Goal: Transaction & Acquisition: Book appointment/travel/reservation

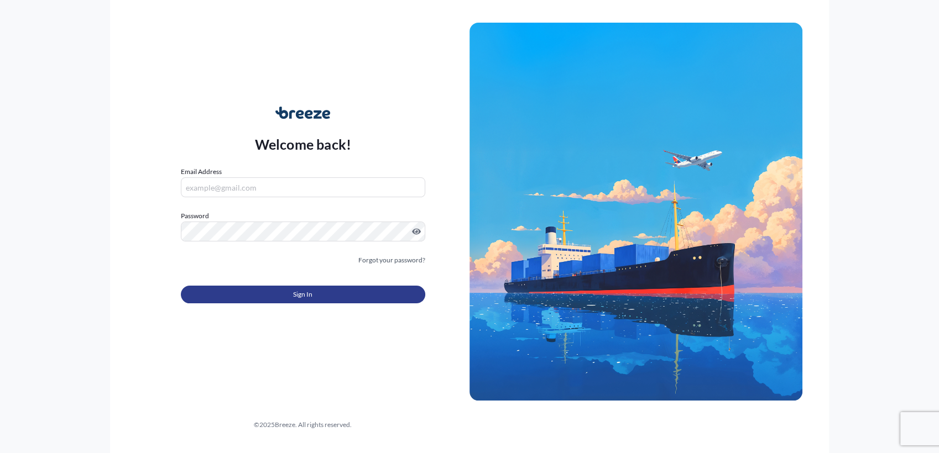
type input "[PERSON_NAME][EMAIL_ADDRESS][DOMAIN_NAME]"
click at [314, 299] on button "Sign In" at bounding box center [303, 295] width 244 height 18
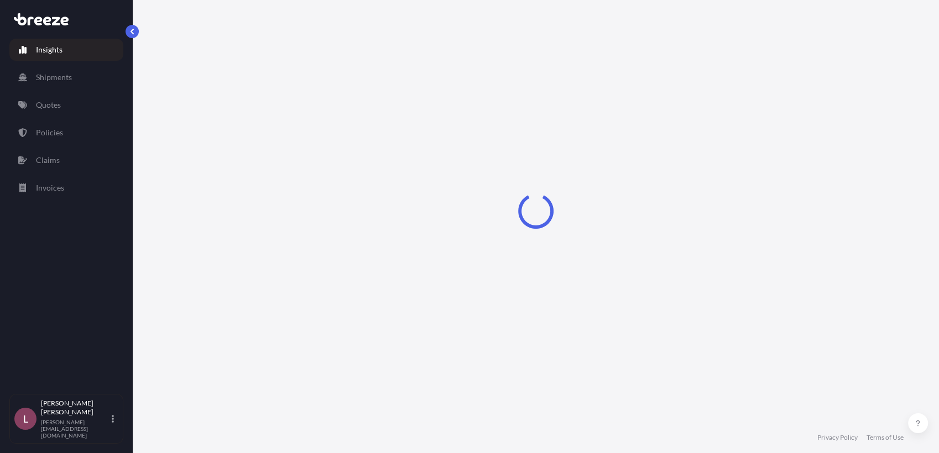
select select "2025"
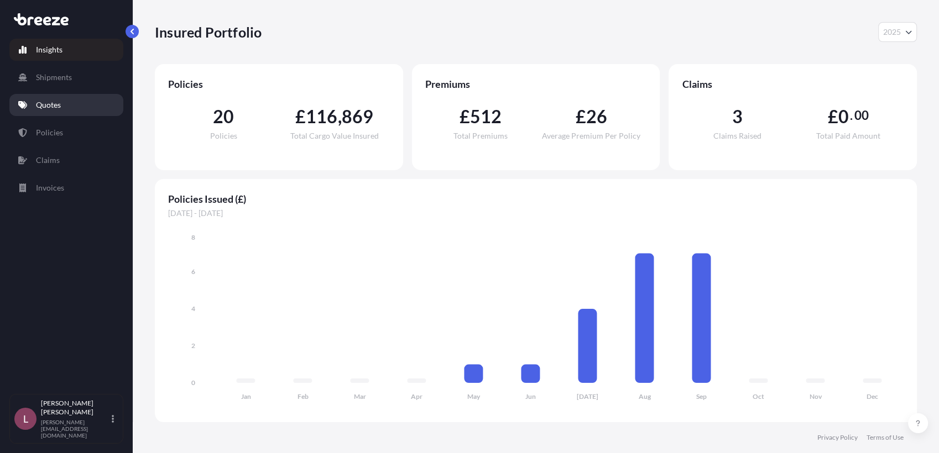
click at [69, 102] on link "Quotes" at bounding box center [66, 105] width 114 height 22
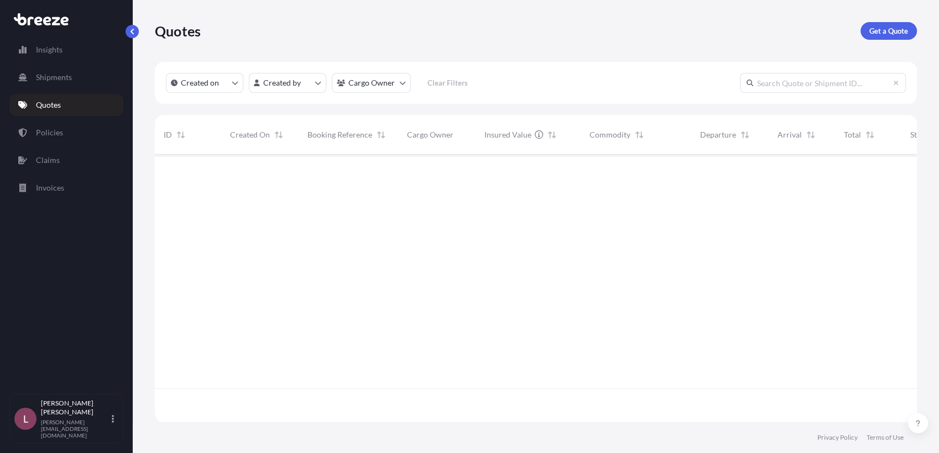
scroll to position [298, 752]
click at [899, 28] on p "Get a Quote" at bounding box center [888, 30] width 39 height 11
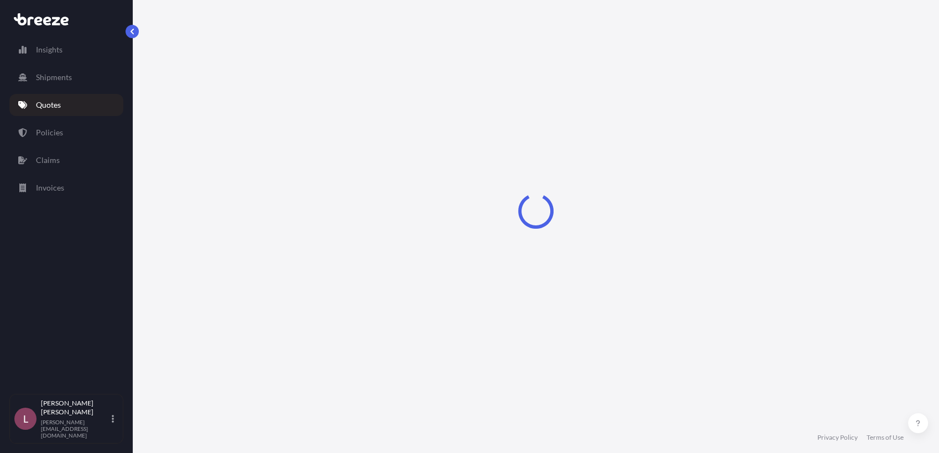
select select "Sea"
select select "1"
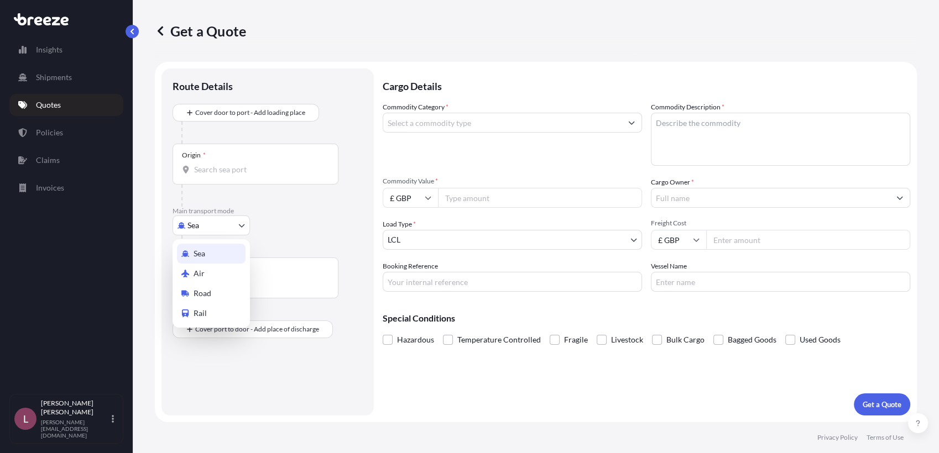
click at [202, 228] on body "Insights Shipments Quotes Policies Claims Invoices L [PERSON_NAME] Zamora [EMAI…" at bounding box center [469, 226] width 939 height 453
click at [199, 277] on span "Air" at bounding box center [199, 273] width 11 height 11
select select "Air"
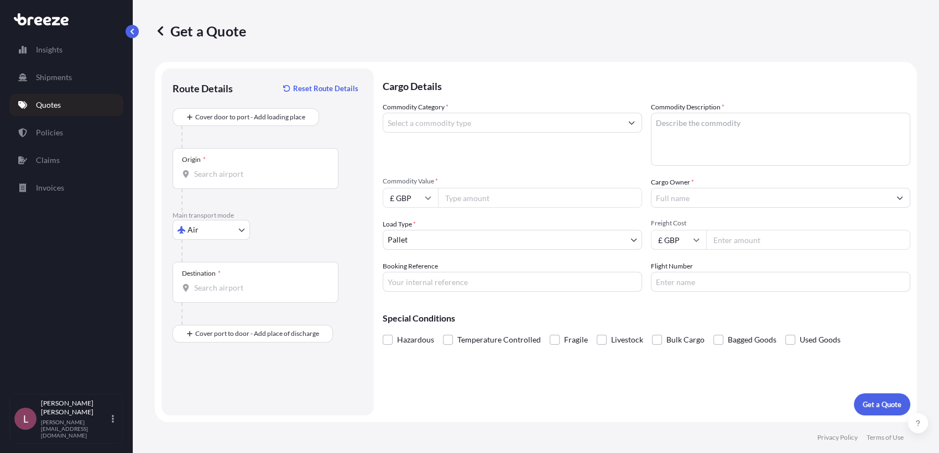
click at [283, 219] on p "Main transport mode" at bounding box center [268, 215] width 190 height 9
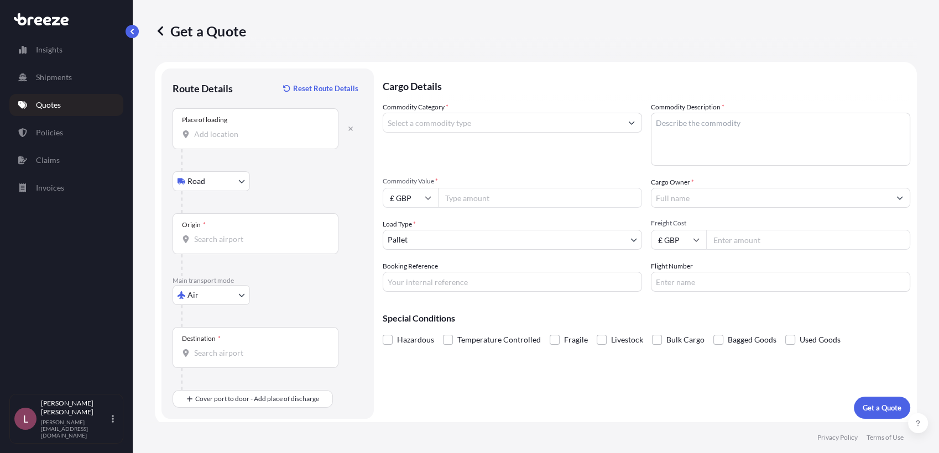
click at [246, 133] on input "Place of loading" at bounding box center [259, 134] width 131 height 11
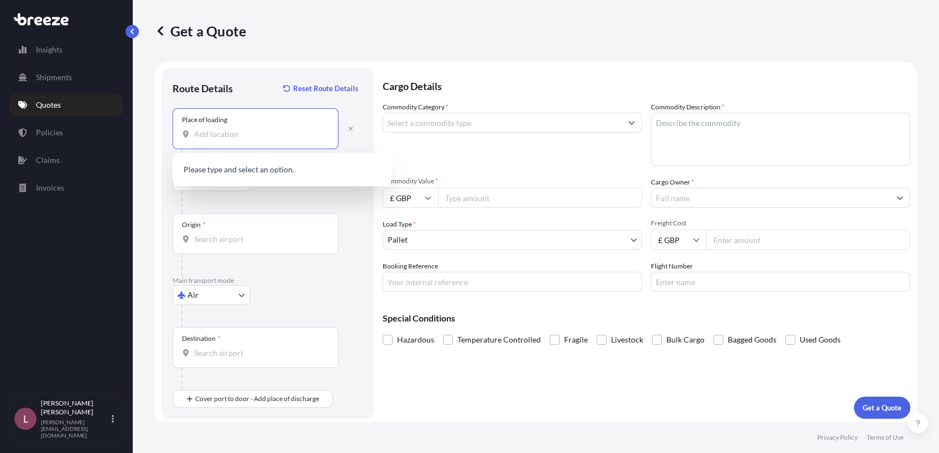
paste input "39340"
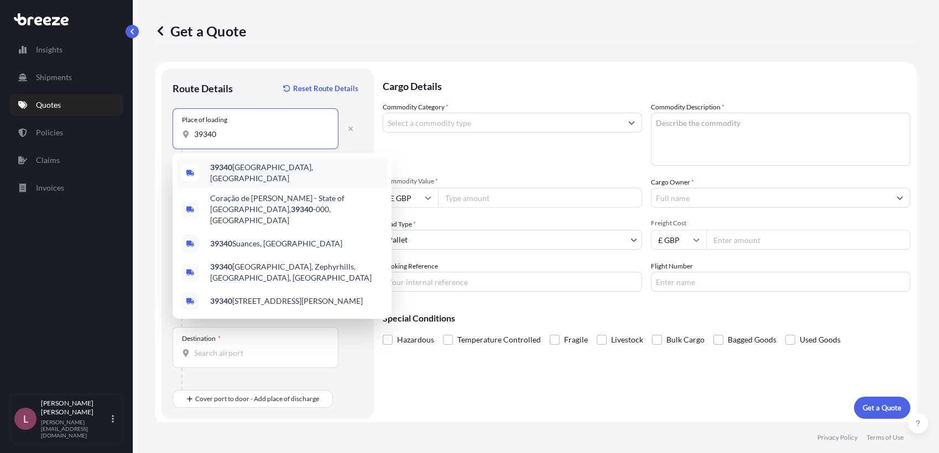
click at [261, 167] on span "39340 [GEOGRAPHIC_DATA], [GEOGRAPHIC_DATA]" at bounding box center [296, 173] width 173 height 22
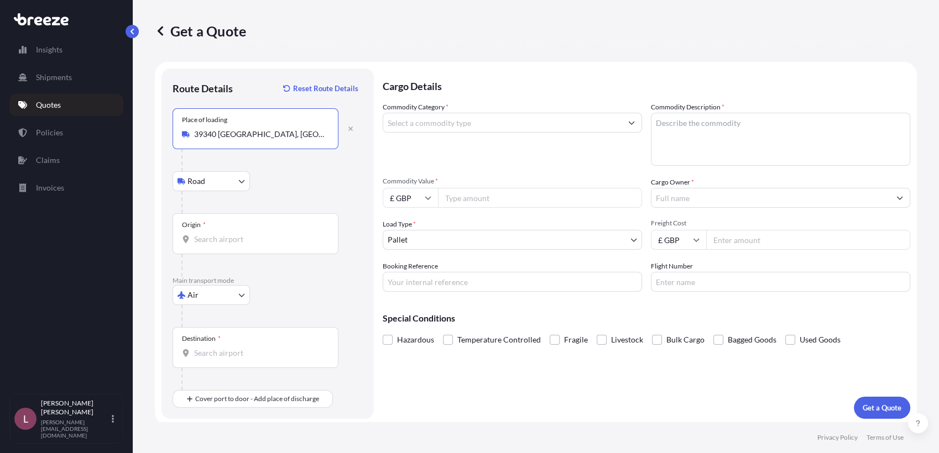
type input "39340 [GEOGRAPHIC_DATA], [GEOGRAPHIC_DATA]"
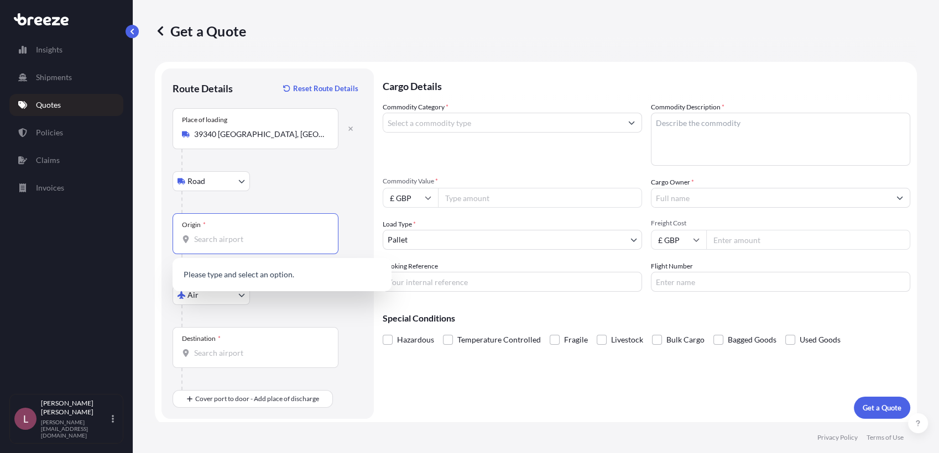
click at [283, 238] on input "Origin *" at bounding box center [259, 239] width 131 height 11
type input "g"
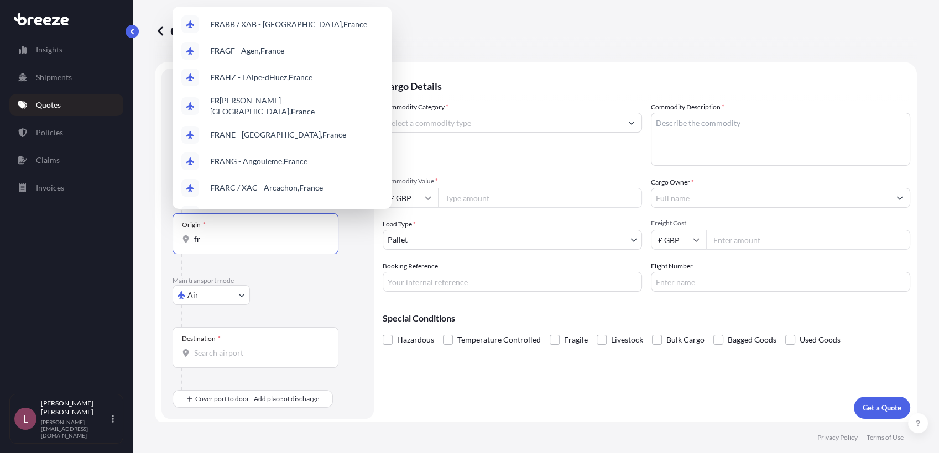
type input "f"
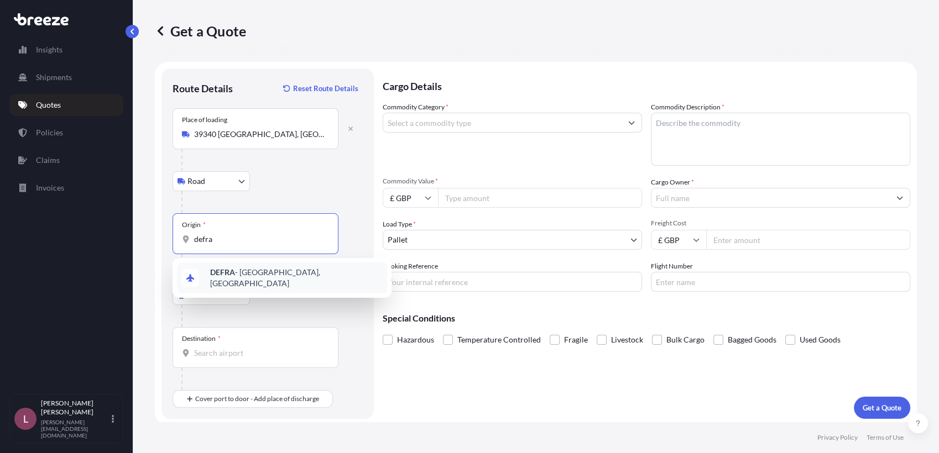
click at [277, 283] on div "DEFRA - [GEOGRAPHIC_DATA], [GEOGRAPHIC_DATA]" at bounding box center [282, 278] width 210 height 31
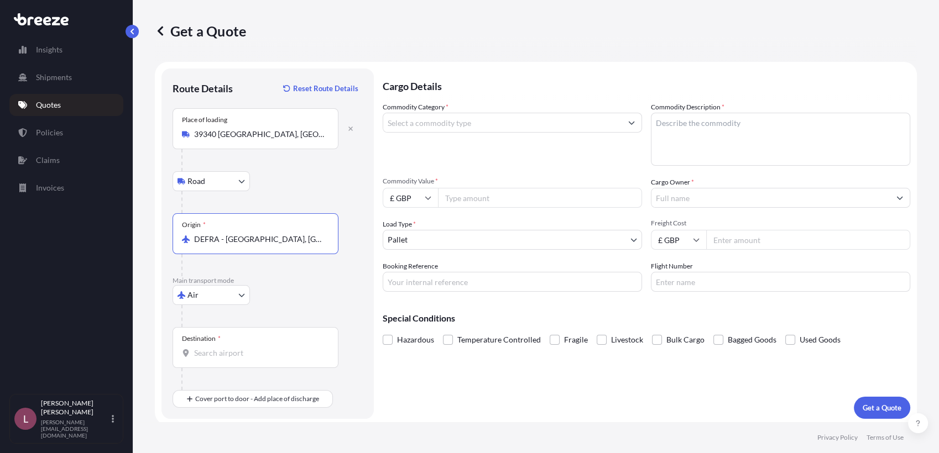
type input "DEFRA - [GEOGRAPHIC_DATA], [GEOGRAPHIC_DATA]"
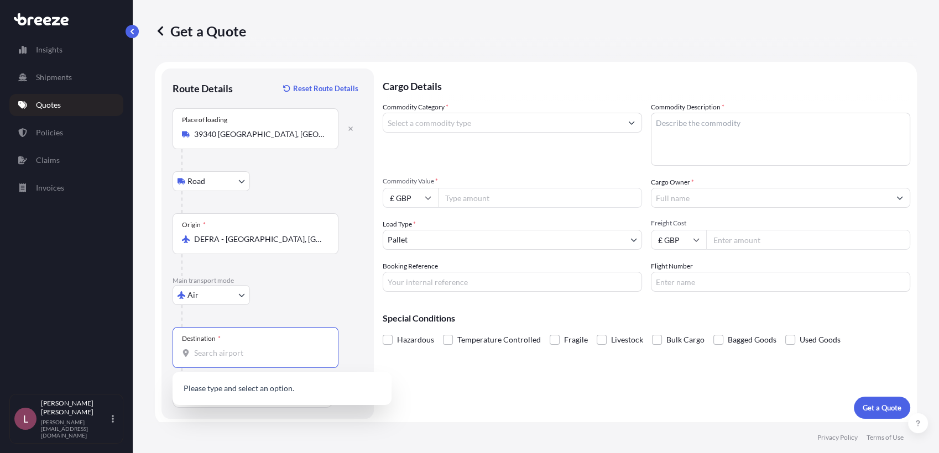
click at [263, 356] on input "Destination *" at bounding box center [259, 353] width 131 height 11
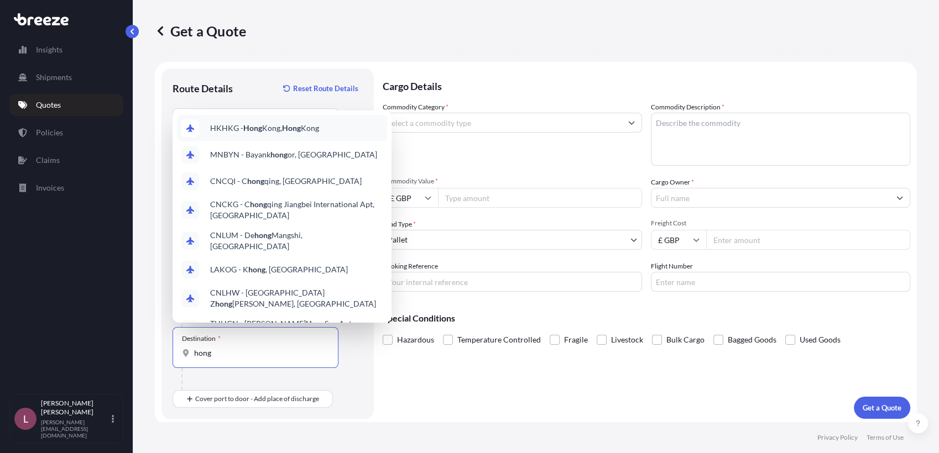
click at [262, 117] on div "HKHKG - [GEOGRAPHIC_DATA], [GEOGRAPHIC_DATA]" at bounding box center [282, 128] width 210 height 27
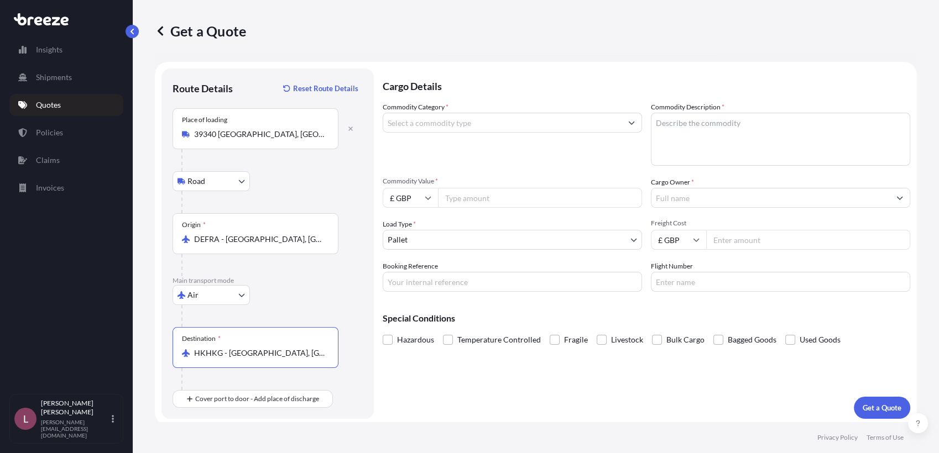
type input "HKHKG - [GEOGRAPHIC_DATA], [GEOGRAPHIC_DATA]"
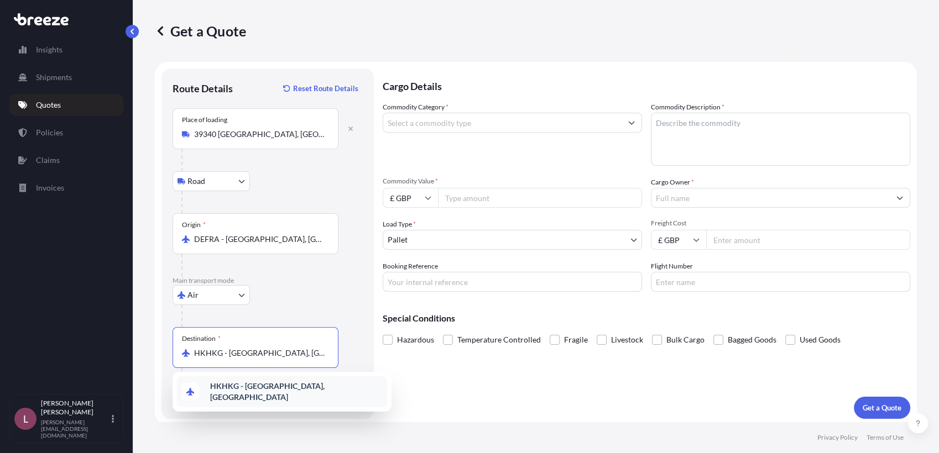
click at [281, 385] on b "HKHKG - [GEOGRAPHIC_DATA], [GEOGRAPHIC_DATA]" at bounding box center [267, 392] width 114 height 20
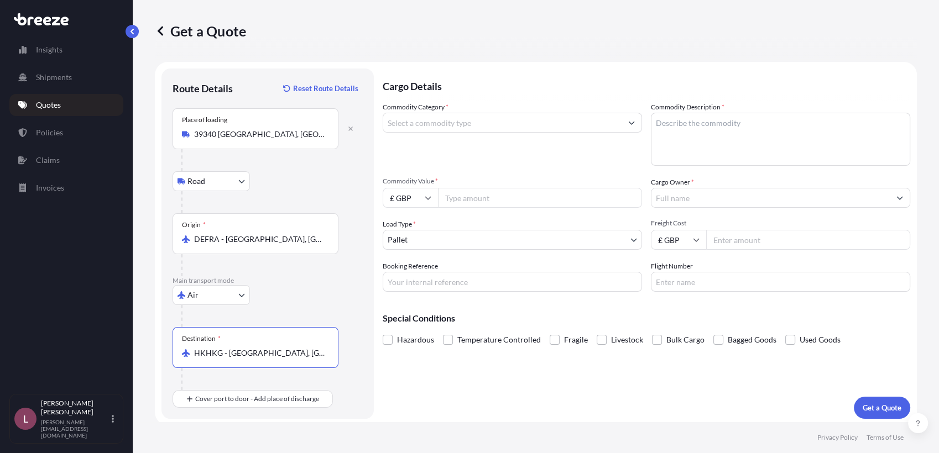
scroll to position [3, 0]
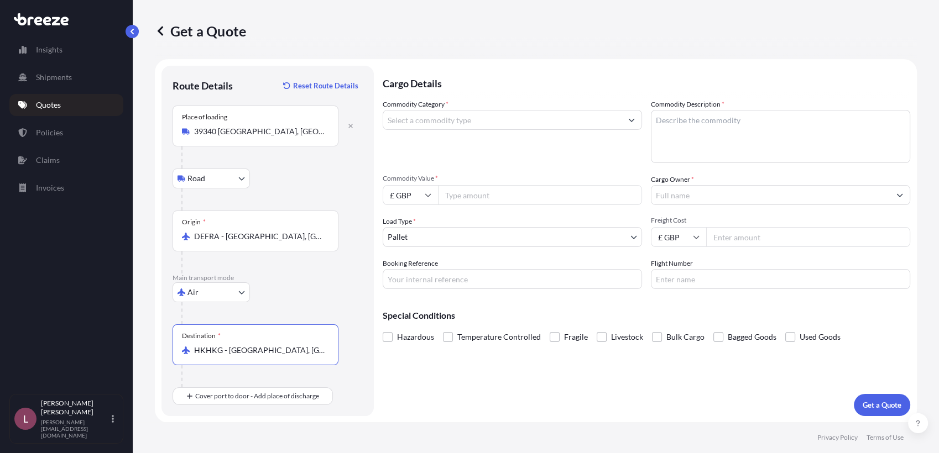
click at [281, 382] on div at bounding box center [259, 377] width 157 height 22
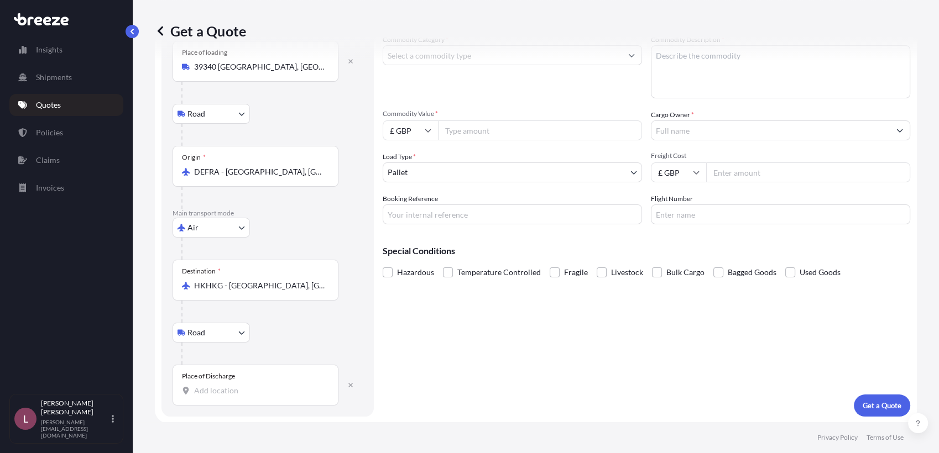
click at [261, 387] on input "Place of Discharge" at bounding box center [259, 390] width 131 height 11
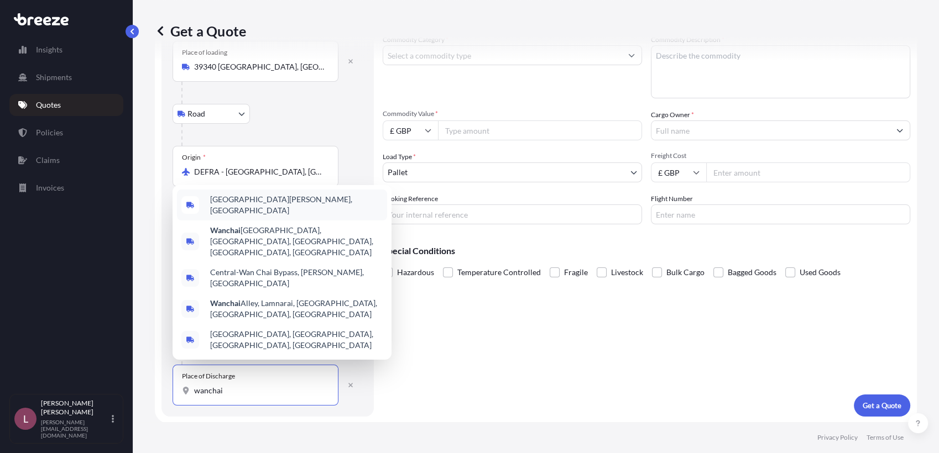
click at [265, 216] on span "[GEOGRAPHIC_DATA][PERSON_NAME], [GEOGRAPHIC_DATA]" at bounding box center [296, 205] width 173 height 22
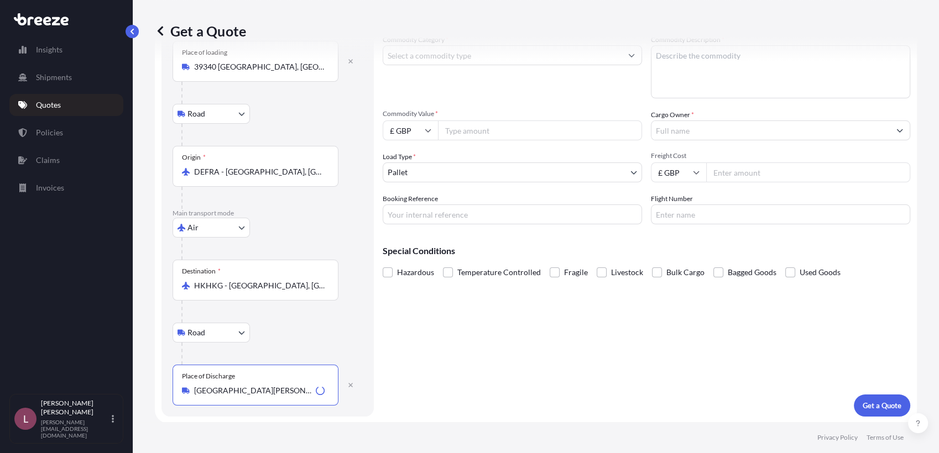
type input "[GEOGRAPHIC_DATA][PERSON_NAME], [GEOGRAPHIC_DATA]"
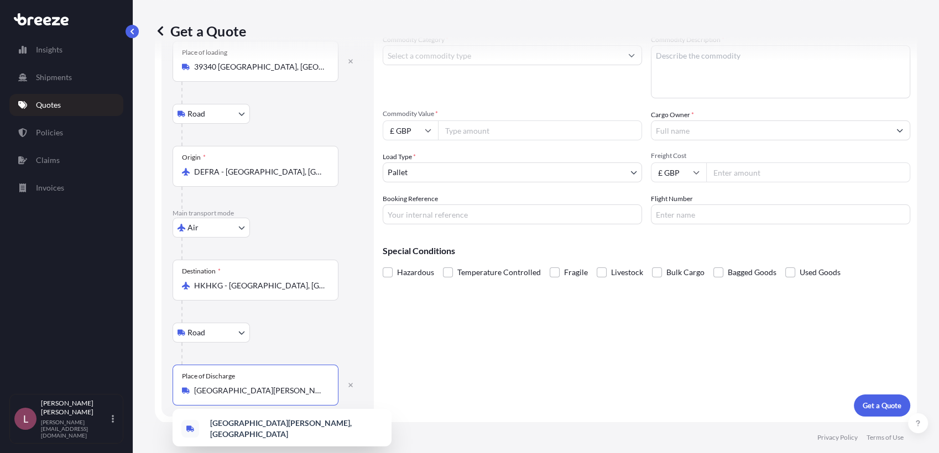
scroll to position [0, 0]
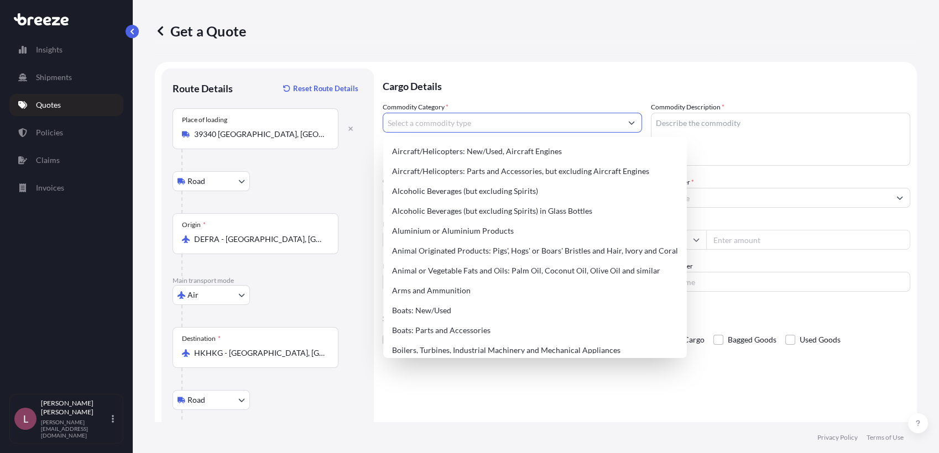
click at [479, 119] on input "Commodity Category *" at bounding box center [502, 123] width 238 height 20
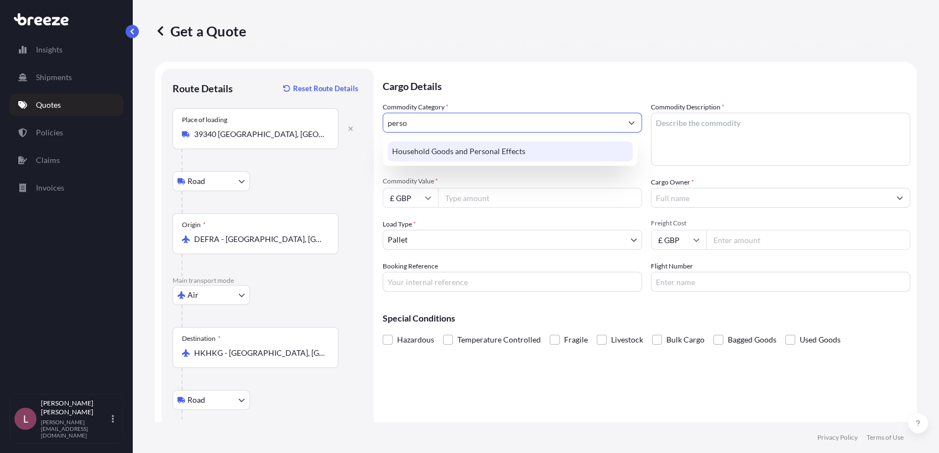
click at [479, 149] on div "Household Goods and Personal Effects" at bounding box center [510, 152] width 245 height 20
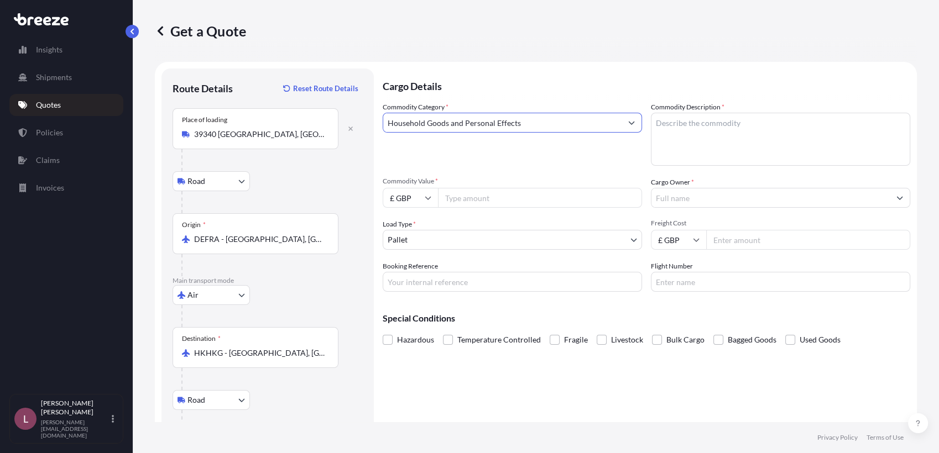
type input "Household Goods and Personal Effects"
click at [699, 126] on textarea "Commodity Description *" at bounding box center [780, 139] width 259 height 53
type textarea "s"
type textarea "Sanitary Fittings and Washbasins"
click at [482, 193] on input "Commodity Value *" at bounding box center [540, 198] width 204 height 20
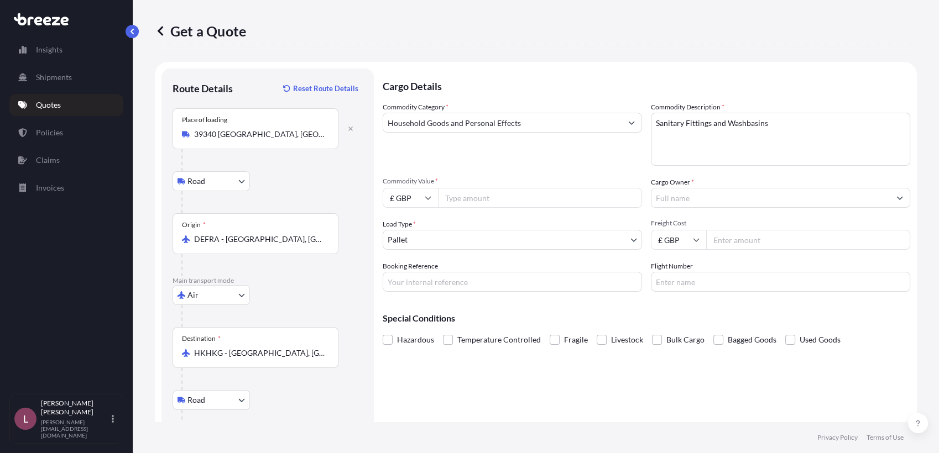
click at [425, 201] on input "£ GBP" at bounding box center [410, 198] width 55 height 20
click at [411, 232] on div "€ EUR" at bounding box center [410, 228] width 46 height 21
type input "€ EUR"
click at [481, 195] on input "Commodity Value *" at bounding box center [540, 198] width 204 height 20
paste input "869.07"
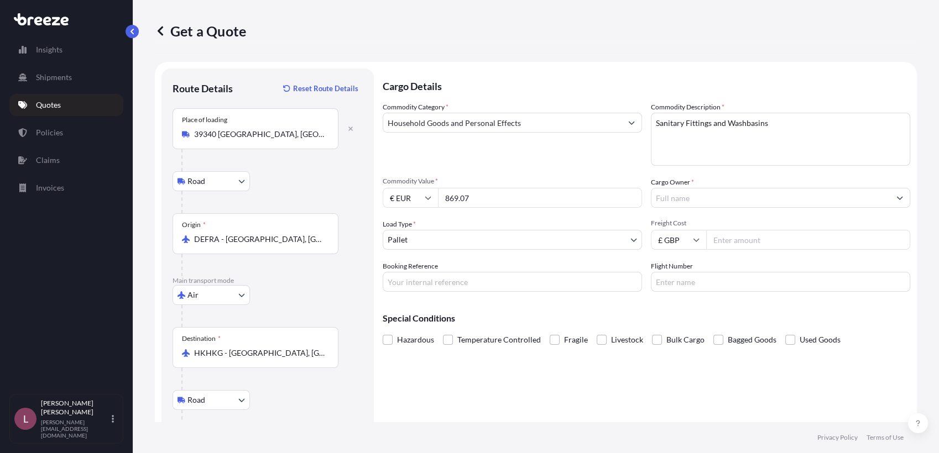
type input "869.07"
click at [686, 197] on input "Cargo Owner *" at bounding box center [770, 198] width 238 height 20
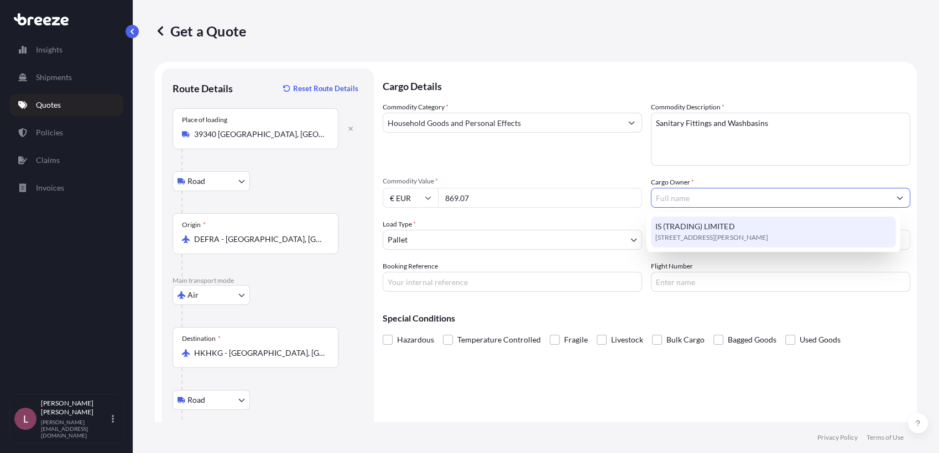
click at [677, 226] on span "IS (TRADING) LIMITED" at bounding box center [694, 226] width 79 height 11
type input "IS (TRADING) LIMITED"
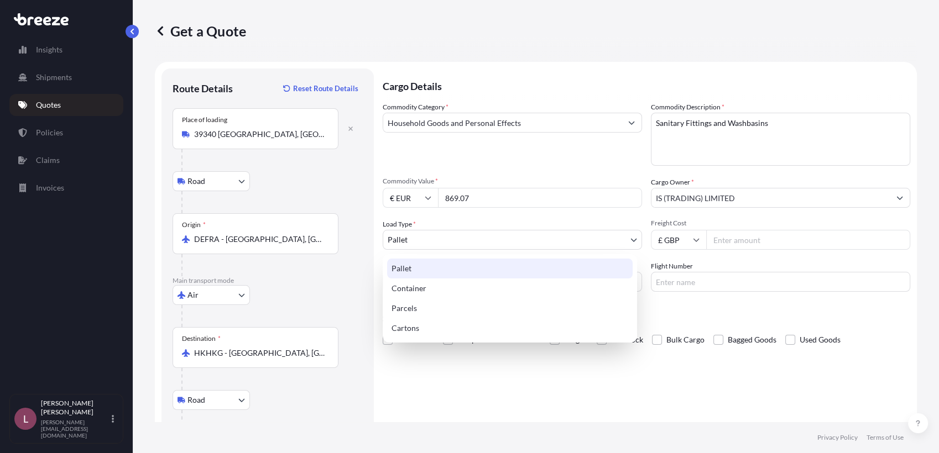
click at [569, 241] on body "1 option available. Insights Shipments Quotes Policies Claims Invoices L [PERSO…" at bounding box center [469, 226] width 939 height 453
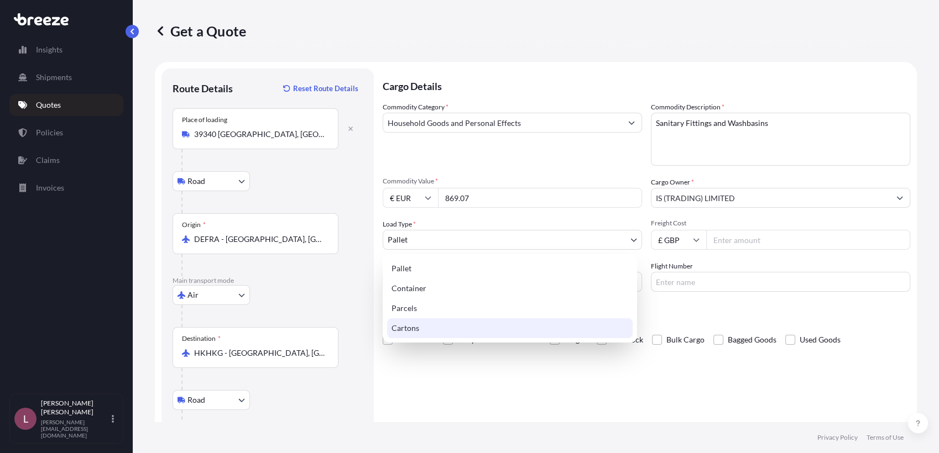
click at [503, 329] on div "Cartons" at bounding box center [510, 329] width 246 height 20
select select "4"
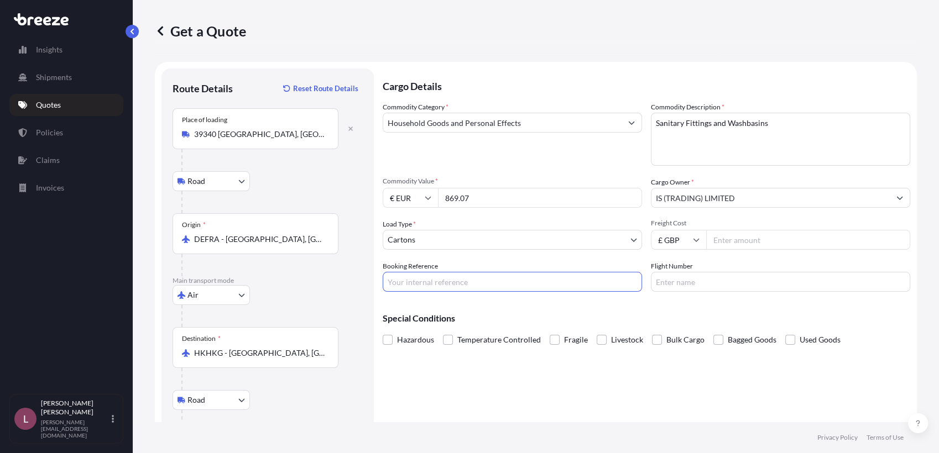
click at [567, 280] on input "Booking Reference" at bounding box center [512, 282] width 259 height 20
click at [571, 392] on div "Cargo Details Commodity Category * Household Goods and Personal Effects Commodi…" at bounding box center [647, 277] width 528 height 416
click at [497, 284] on input "Booking Reference" at bounding box center [512, 282] width 259 height 20
paste input "K1840_884614200540"
type input "K1840_884614200540"
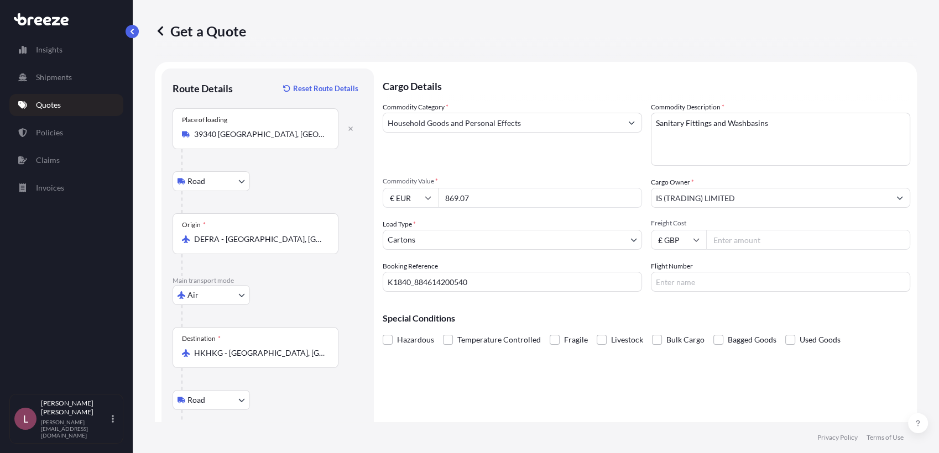
click at [573, 386] on div "Cargo Details Commodity Category * Household Goods and Personal Effects Commodi…" at bounding box center [647, 277] width 528 height 416
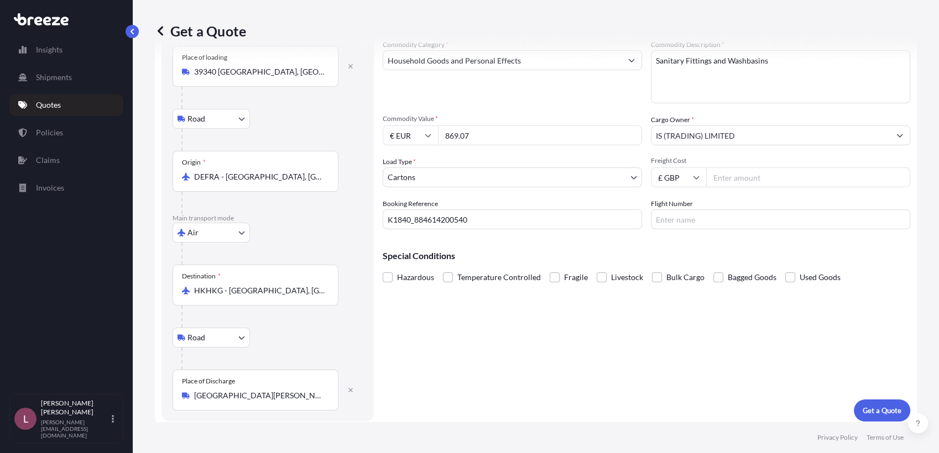
scroll to position [67, 0]
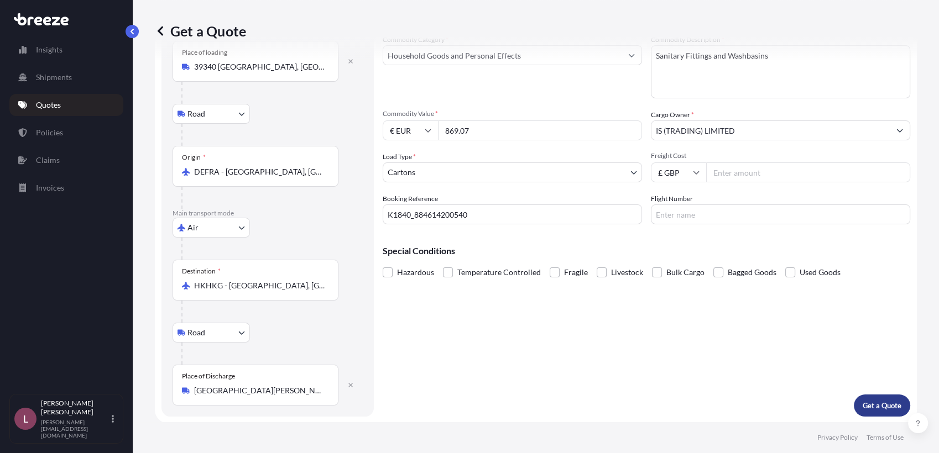
click at [864, 408] on p "Get a Quote" at bounding box center [882, 405] width 39 height 11
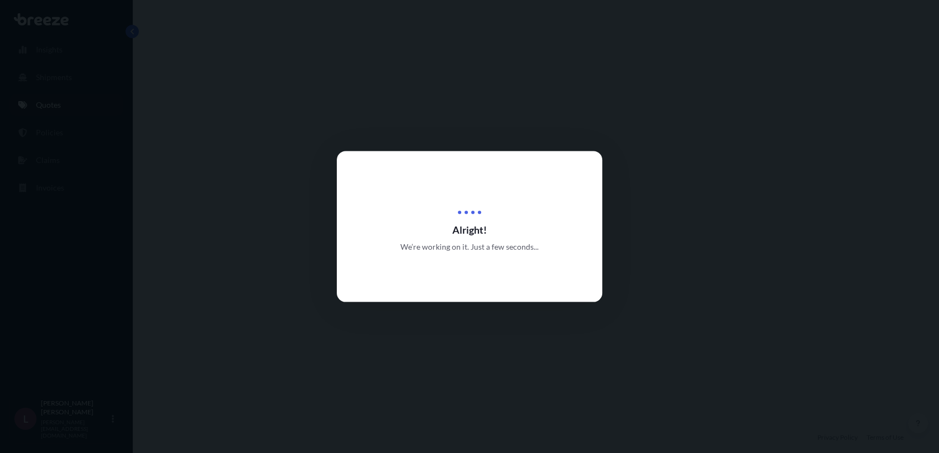
select select "Road"
select select "Air"
select select "Road"
select select "4"
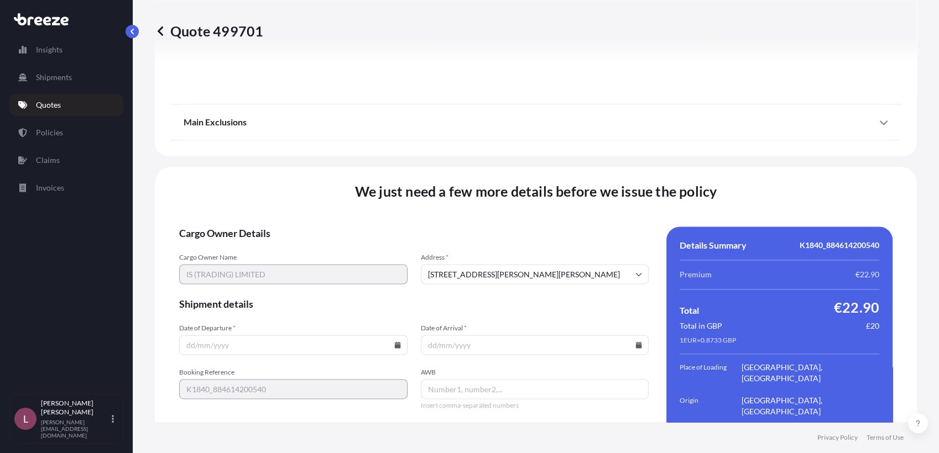
scroll to position [1509, 0]
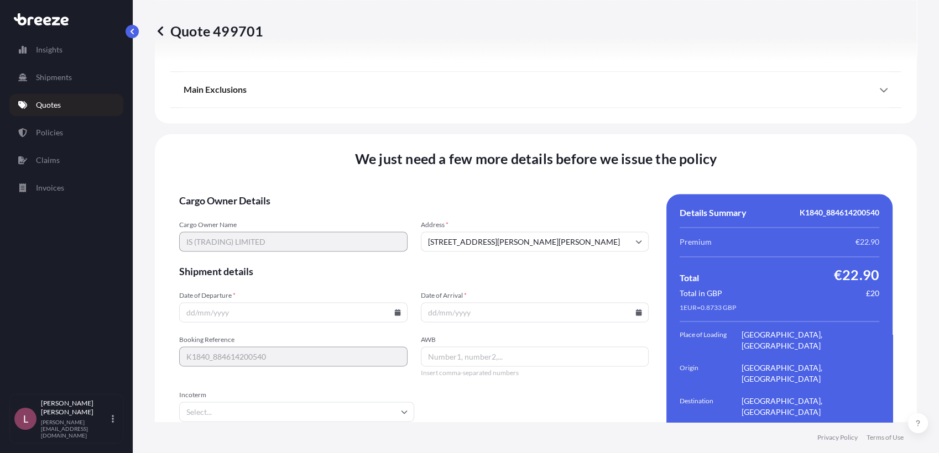
click at [395, 309] on icon at bounding box center [397, 312] width 6 height 7
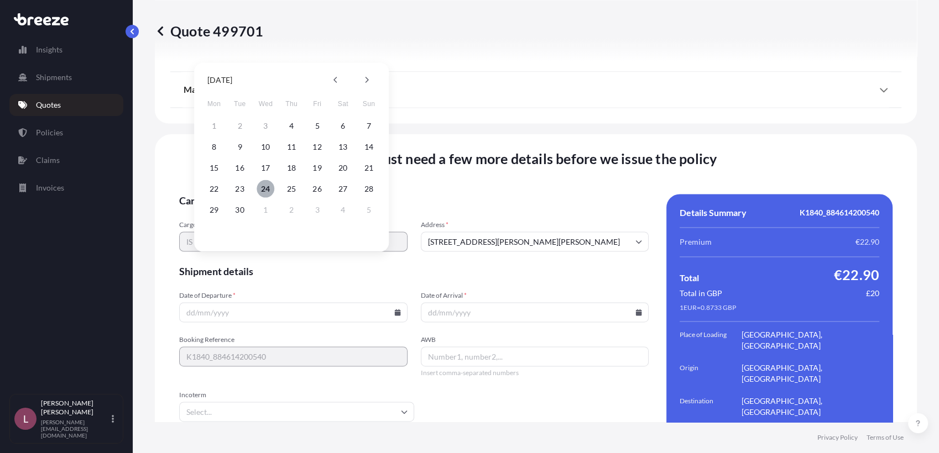
click at [267, 191] on button "24" at bounding box center [266, 189] width 18 height 18
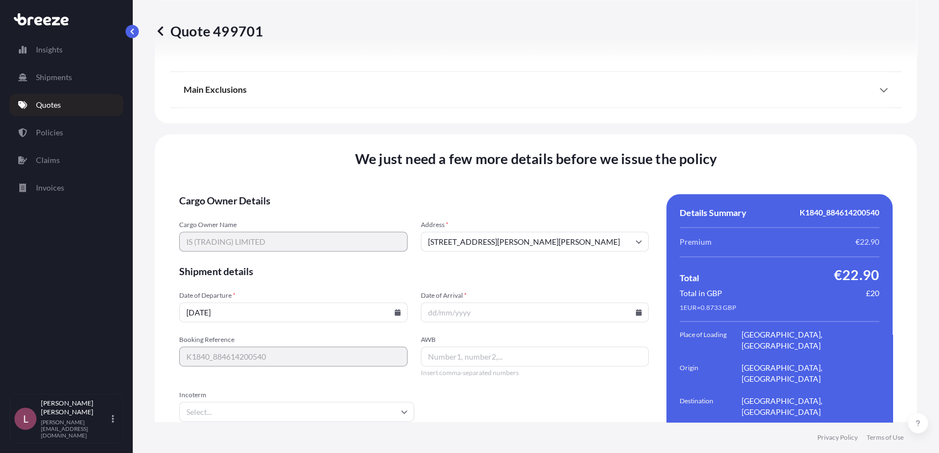
type input "[DATE]"
click at [636, 309] on icon at bounding box center [639, 312] width 6 height 7
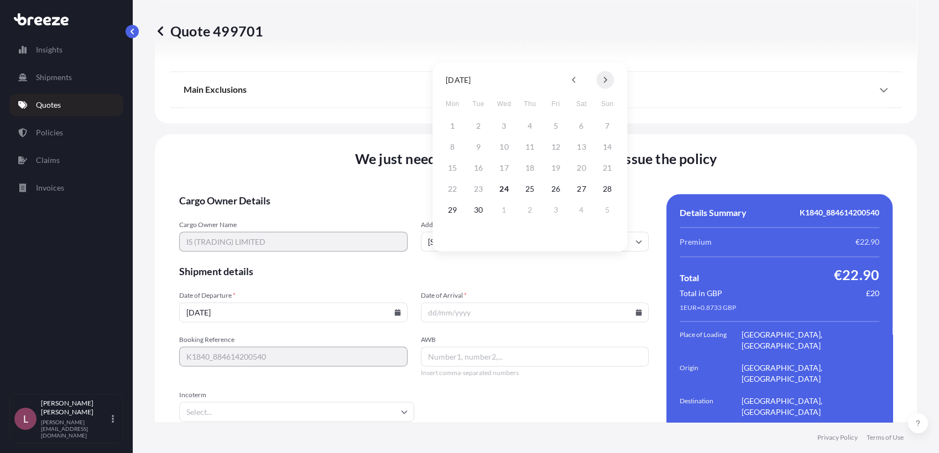
click at [603, 82] on icon at bounding box center [605, 80] width 4 height 7
click at [531, 145] on button "9" at bounding box center [530, 147] width 18 height 18
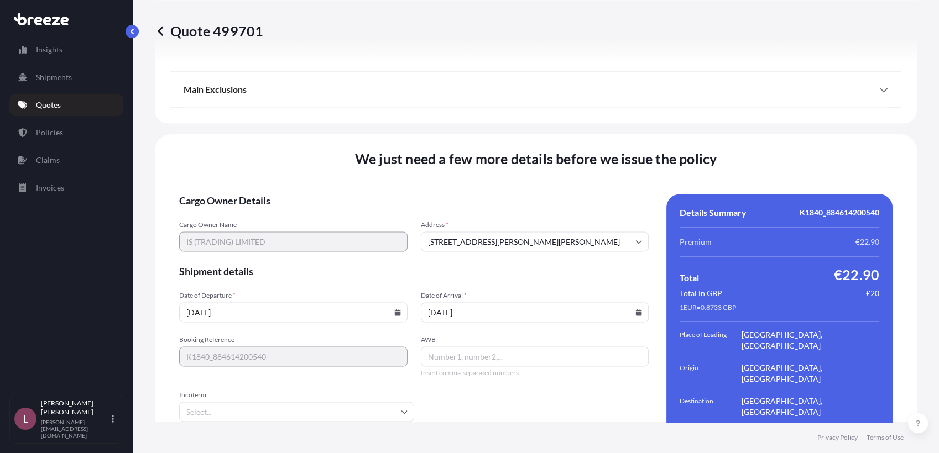
type input "[DATE]"
click at [499, 336] on div "AWB Insert comma-separated numbers" at bounding box center [535, 357] width 228 height 42
click at [494, 347] on input "AWB" at bounding box center [535, 357] width 228 height 20
paste input "K1840_884614200540"
click at [399, 336] on div "Booking Reference K1840_884614200540 AWB K1840_884614200540 Insert comma-separa…" at bounding box center [414, 357] width 470 height 42
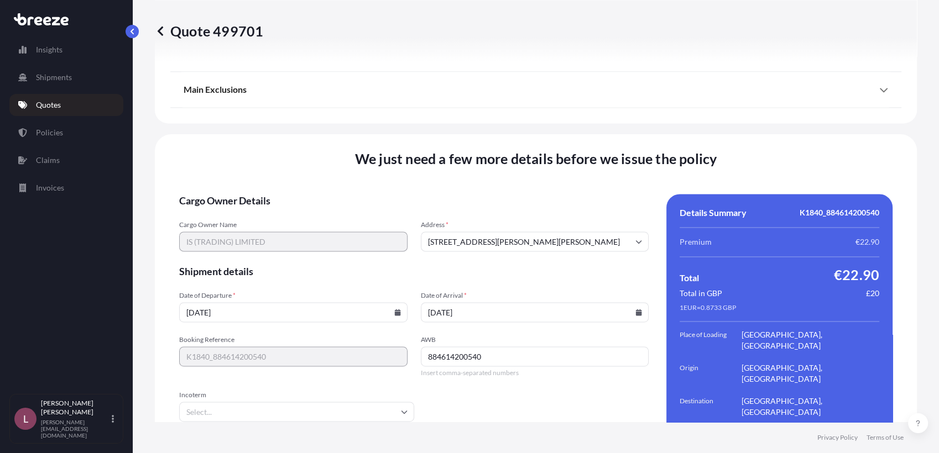
type input "884614200540"
click at [498, 378] on form "Cargo Owner Details Cargo Owner Name IS (TRADING) LIMITED Address * [STREET_ADD…" at bounding box center [414, 346] width 470 height 304
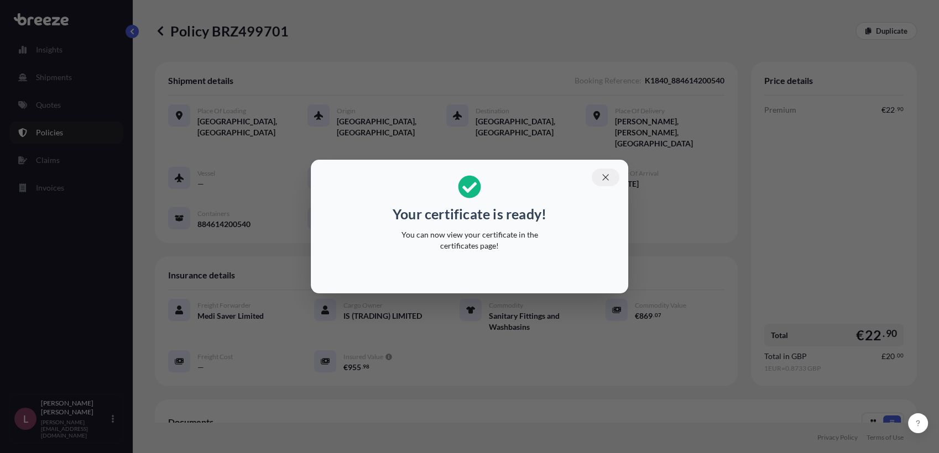
click at [598, 183] on button "button" at bounding box center [606, 178] width 28 height 18
